Goal: Task Accomplishment & Management: Manage account settings

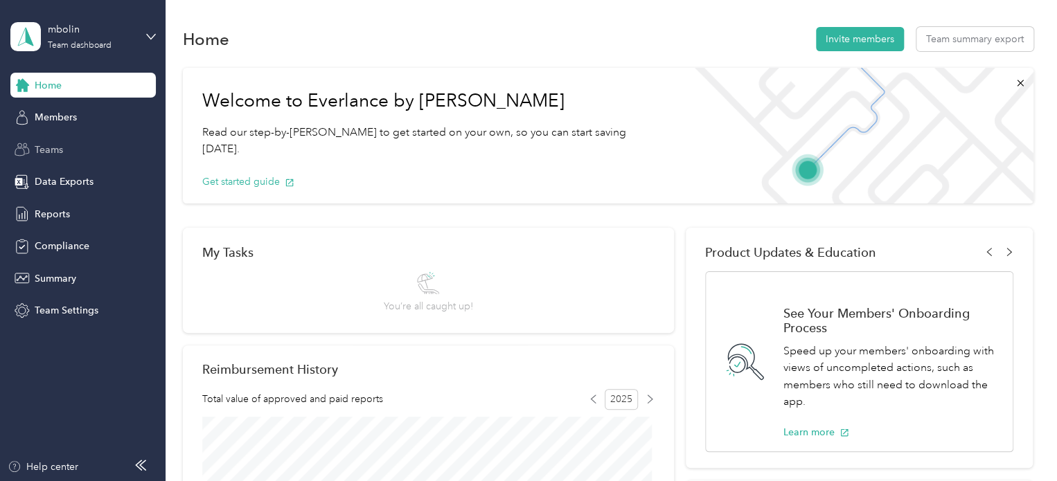
click at [45, 156] on span "Teams" at bounding box center [49, 150] width 28 height 15
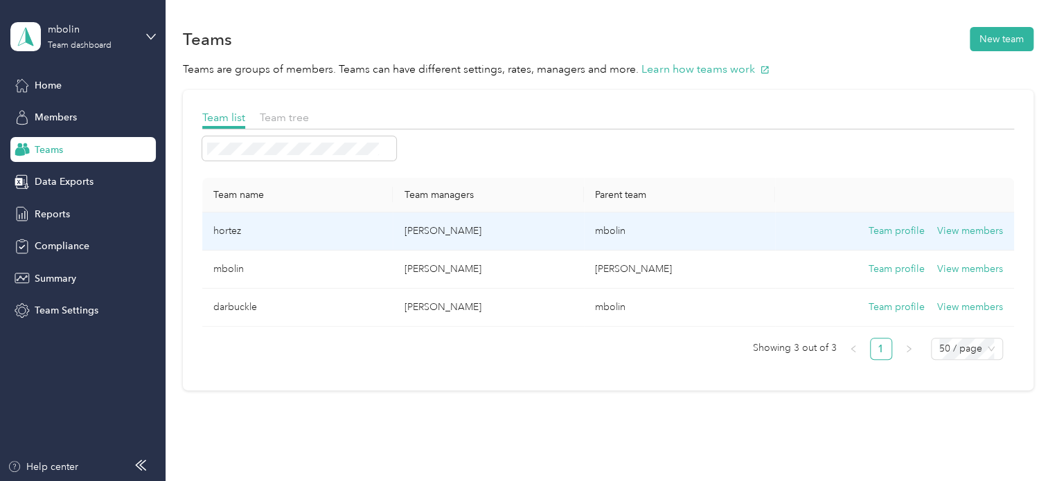
click at [328, 230] on td "hortez" at bounding box center [297, 232] width 191 height 38
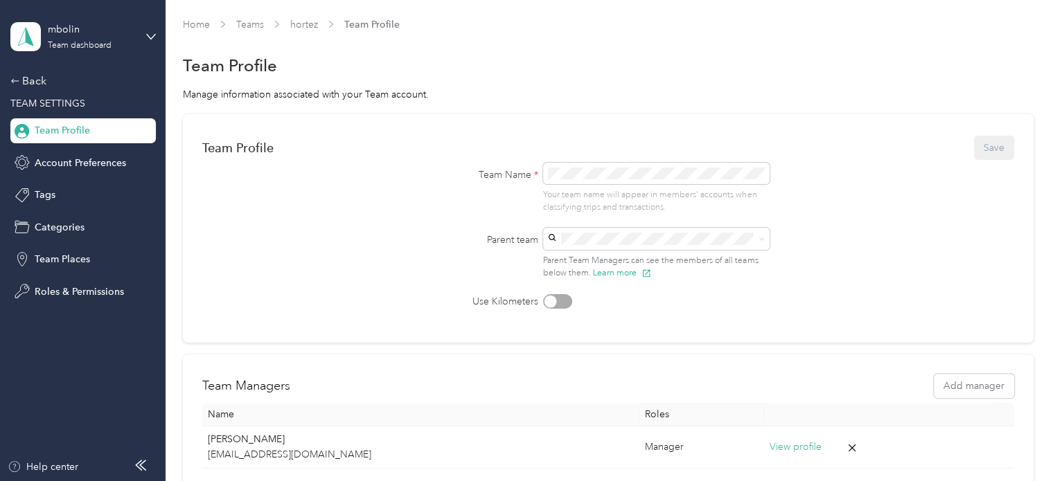
click at [64, 132] on span "Team Profile" at bounding box center [62, 130] width 55 height 15
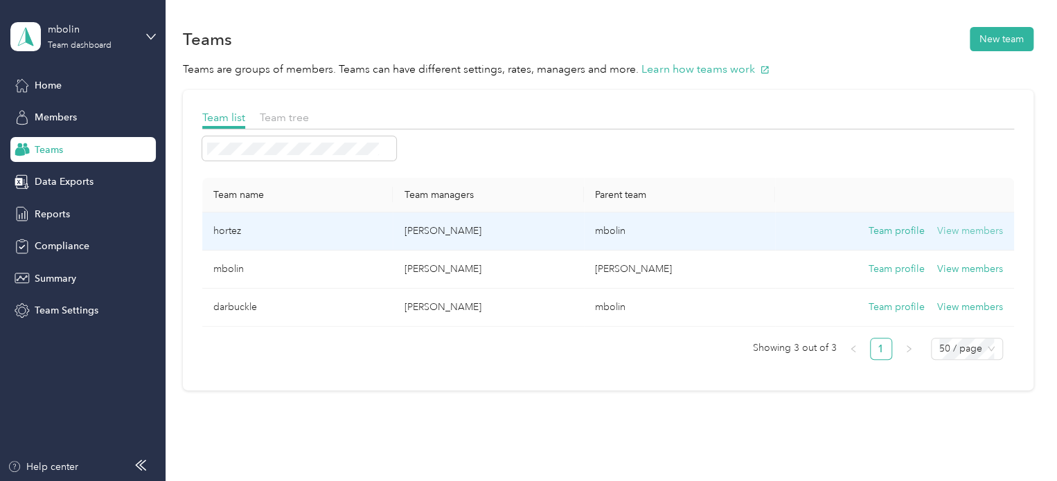
click at [989, 232] on button "View members" at bounding box center [970, 231] width 66 height 15
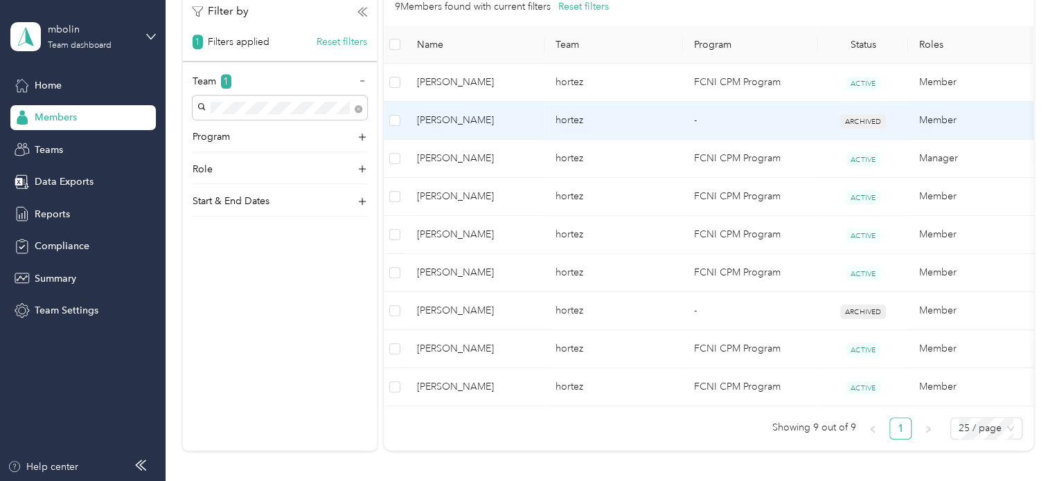
scroll to position [346, 0]
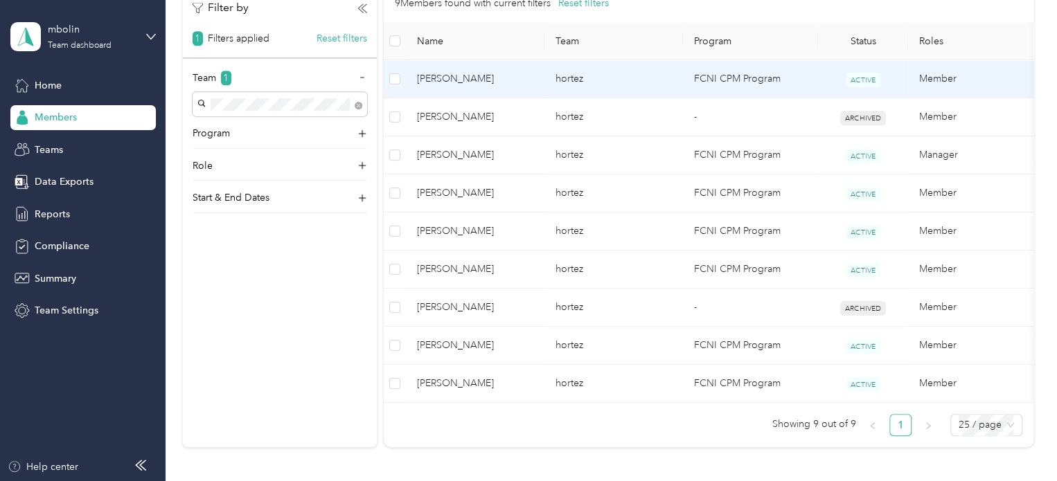
click at [474, 80] on span "[PERSON_NAME]" at bounding box center [475, 78] width 116 height 15
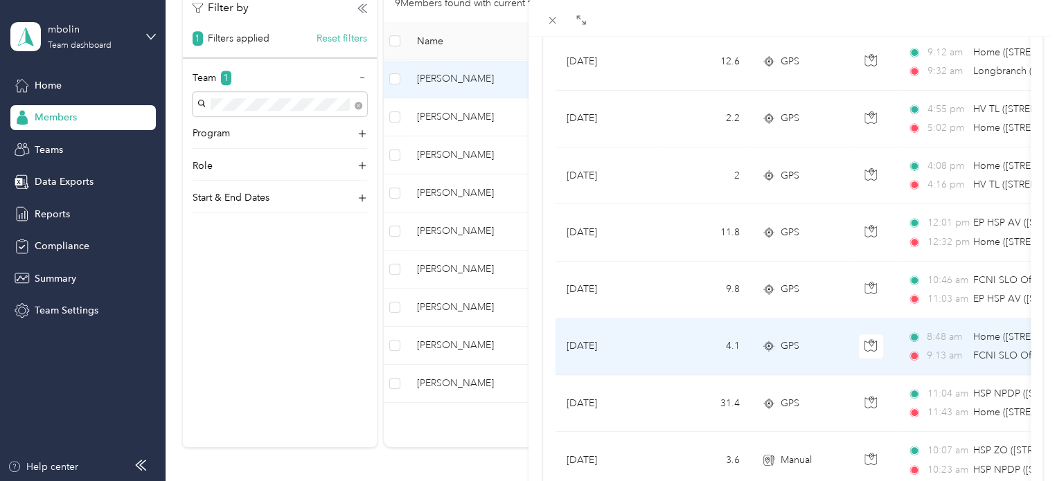
scroll to position [277, 0]
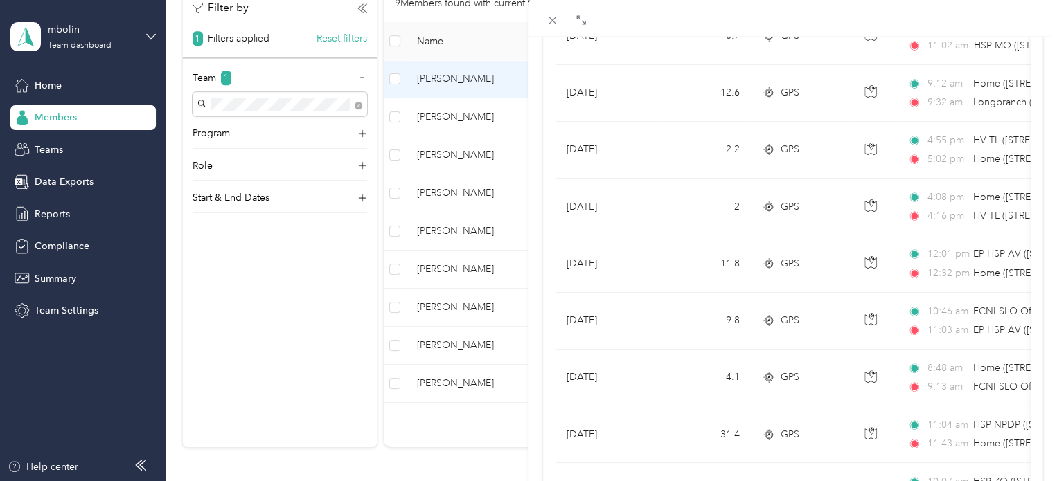
click at [75, 118] on div "[PERSON_NAME] Archive Trips Expenses Reports Member info Program Rates Work hou…" at bounding box center [528, 240] width 1057 height 481
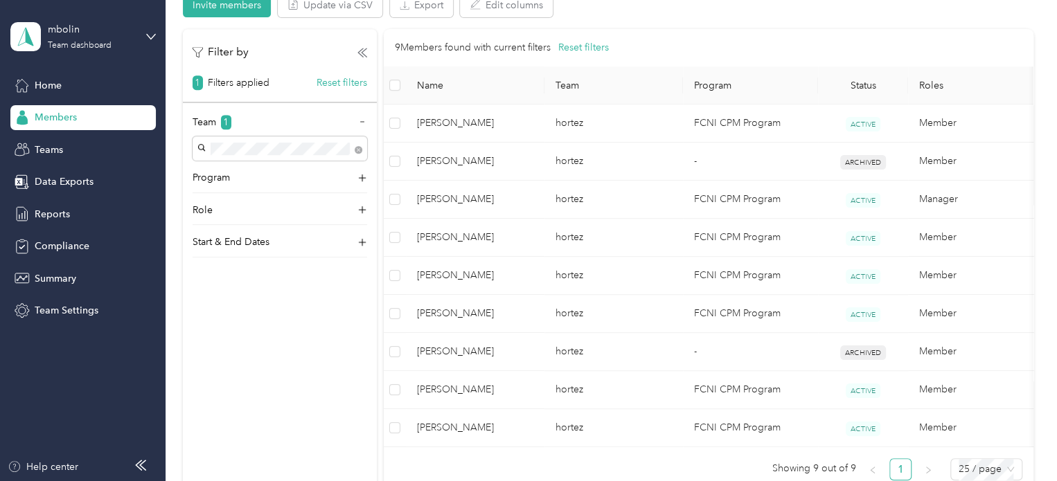
scroll to position [269, 0]
